Goal: Navigation & Orientation: Find specific page/section

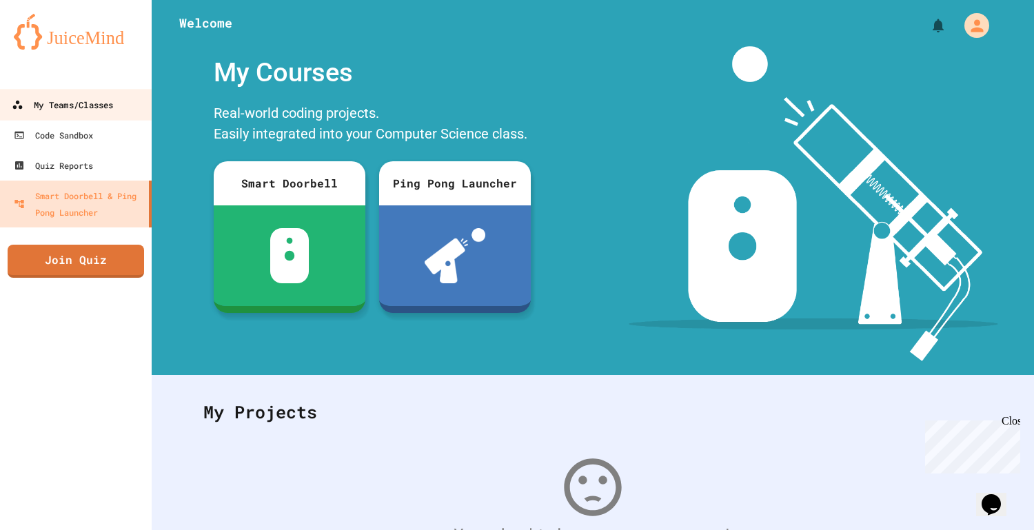
click at [42, 102] on div "My Teams/Classes" at bounding box center [62, 105] width 101 height 17
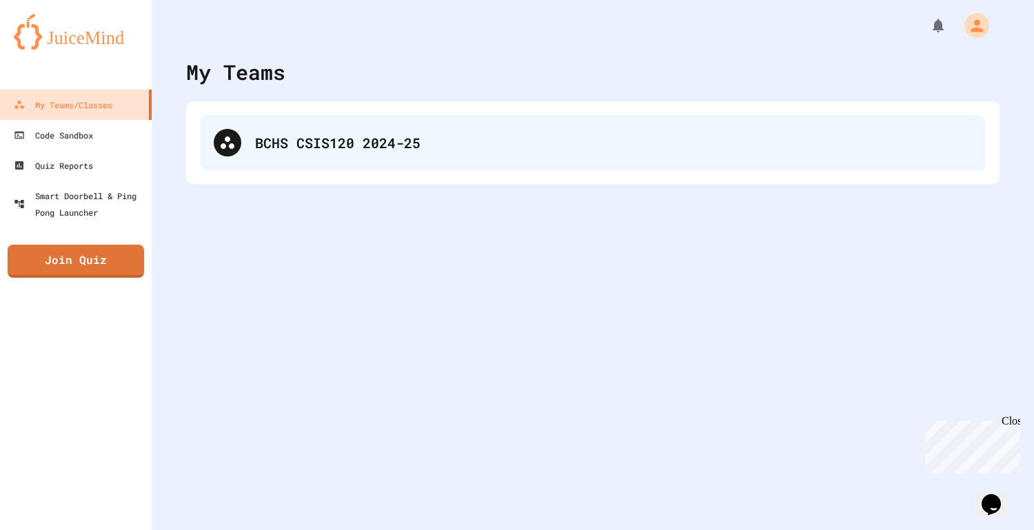
click at [411, 115] on div "BCHS CSIS120 2024-25" at bounding box center [593, 142] width 786 height 55
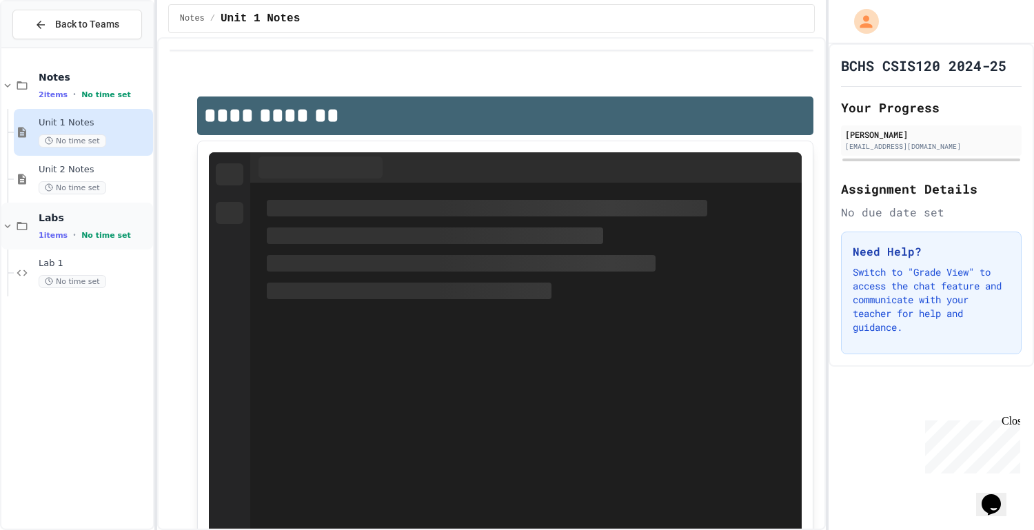
click at [90, 219] on span "Labs" at bounding box center [95, 218] width 112 height 12
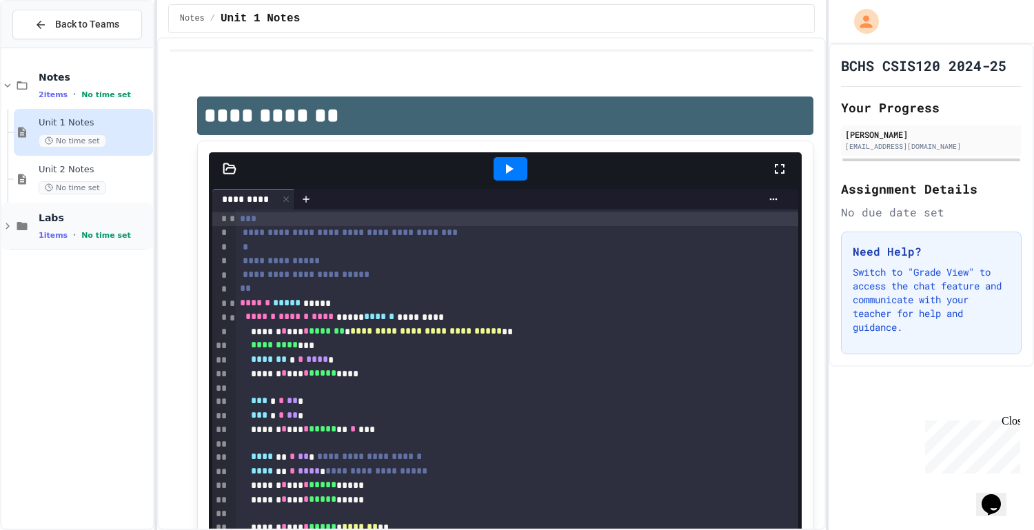
click at [92, 231] on span "No time set" at bounding box center [106, 235] width 50 height 9
click at [92, 275] on span "No time set" at bounding box center [73, 281] width 68 height 13
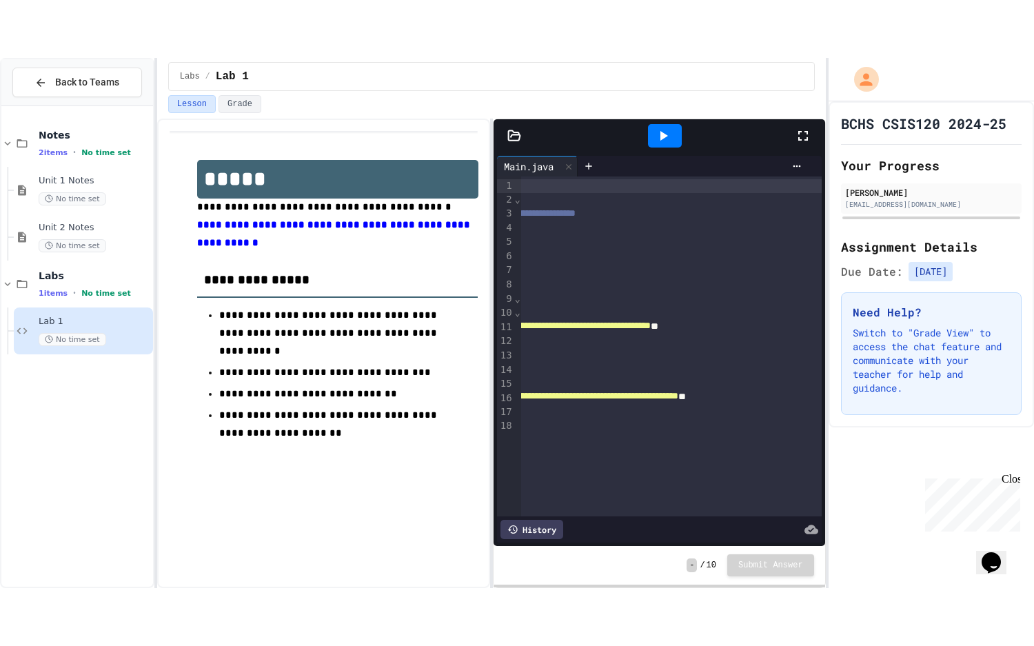
scroll to position [0, 167]
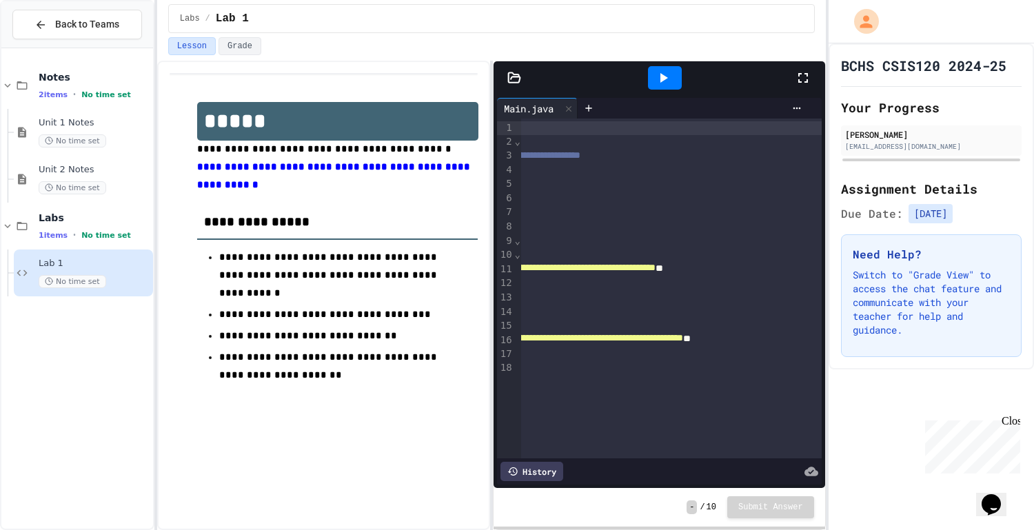
click at [665, 85] on div at bounding box center [665, 77] width 34 height 23
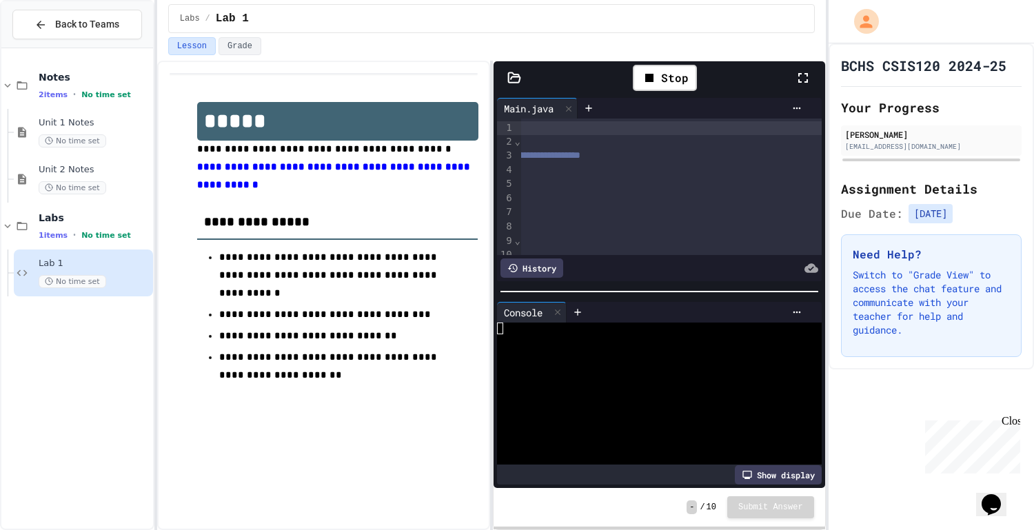
click at [799, 76] on icon at bounding box center [803, 78] width 17 height 17
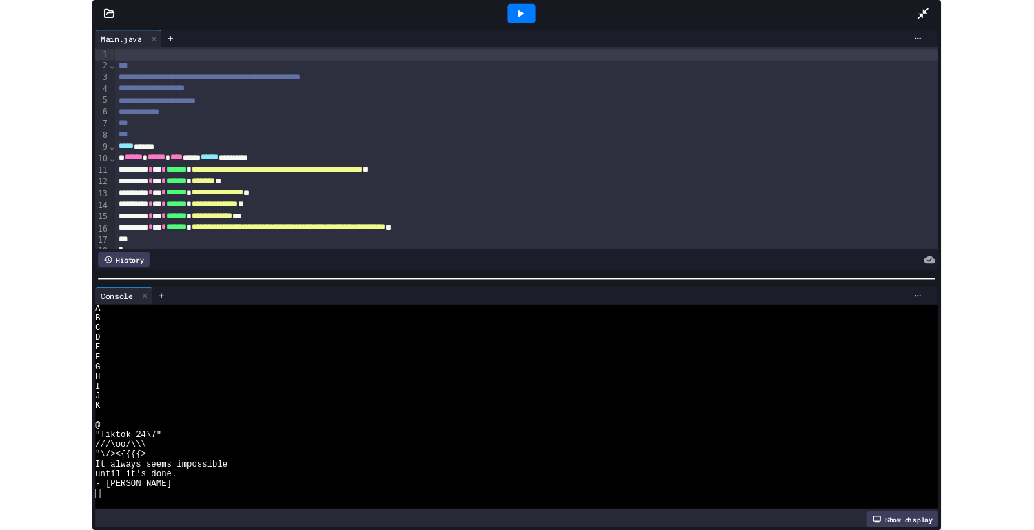
scroll to position [0, 0]
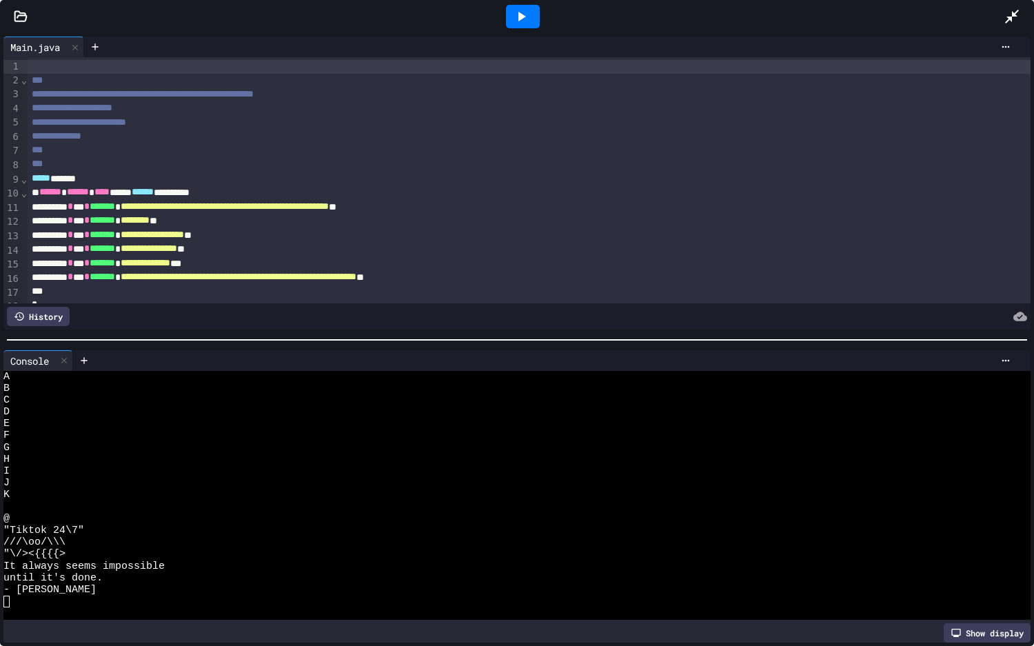
click at [177, 244] on span "**********" at bounding box center [149, 248] width 57 height 10
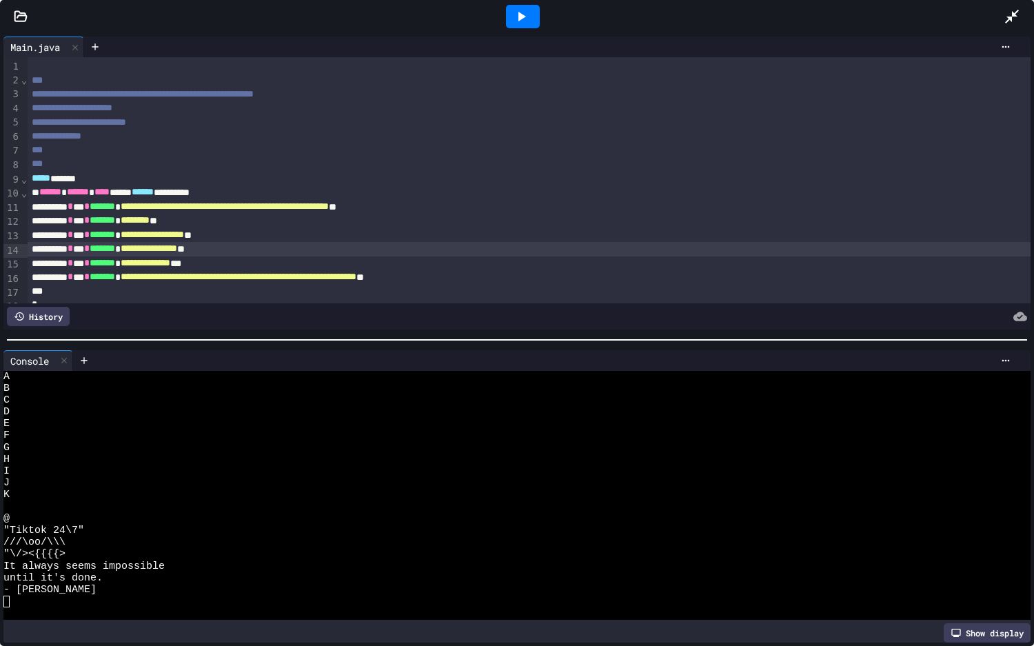
click at [1012, 10] on icon at bounding box center [1012, 16] width 17 height 17
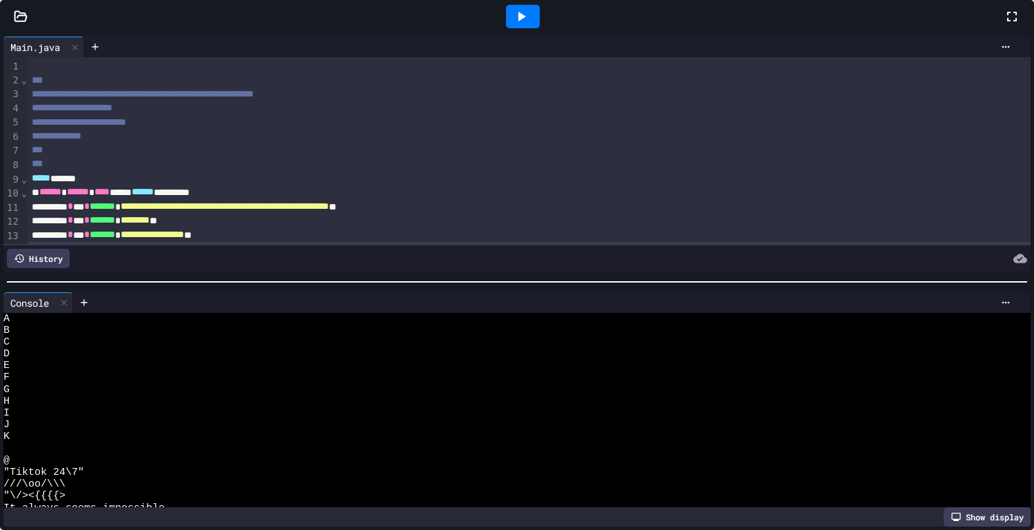
scroll to position [94, 0]
